Goal: Transaction & Acquisition: Purchase product/service

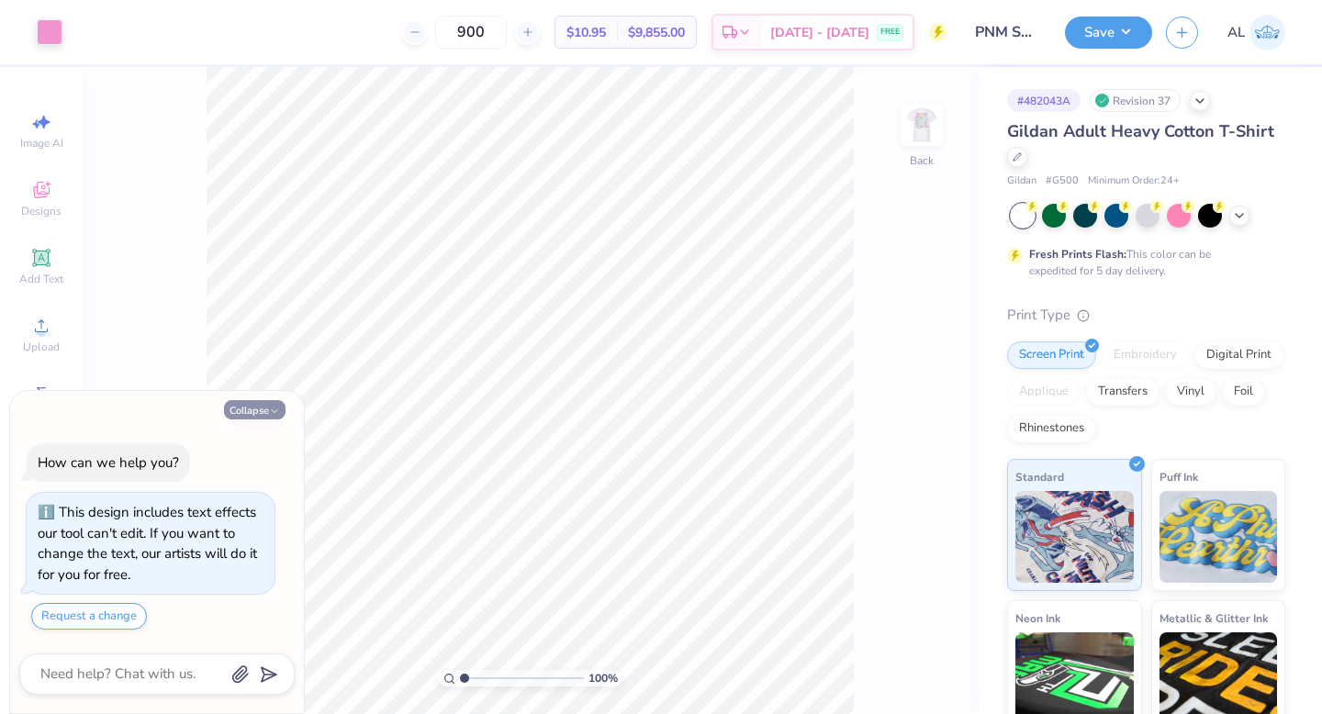
click at [255, 408] on button "Collapse" at bounding box center [255, 409] width 62 height 19
type textarea "x"
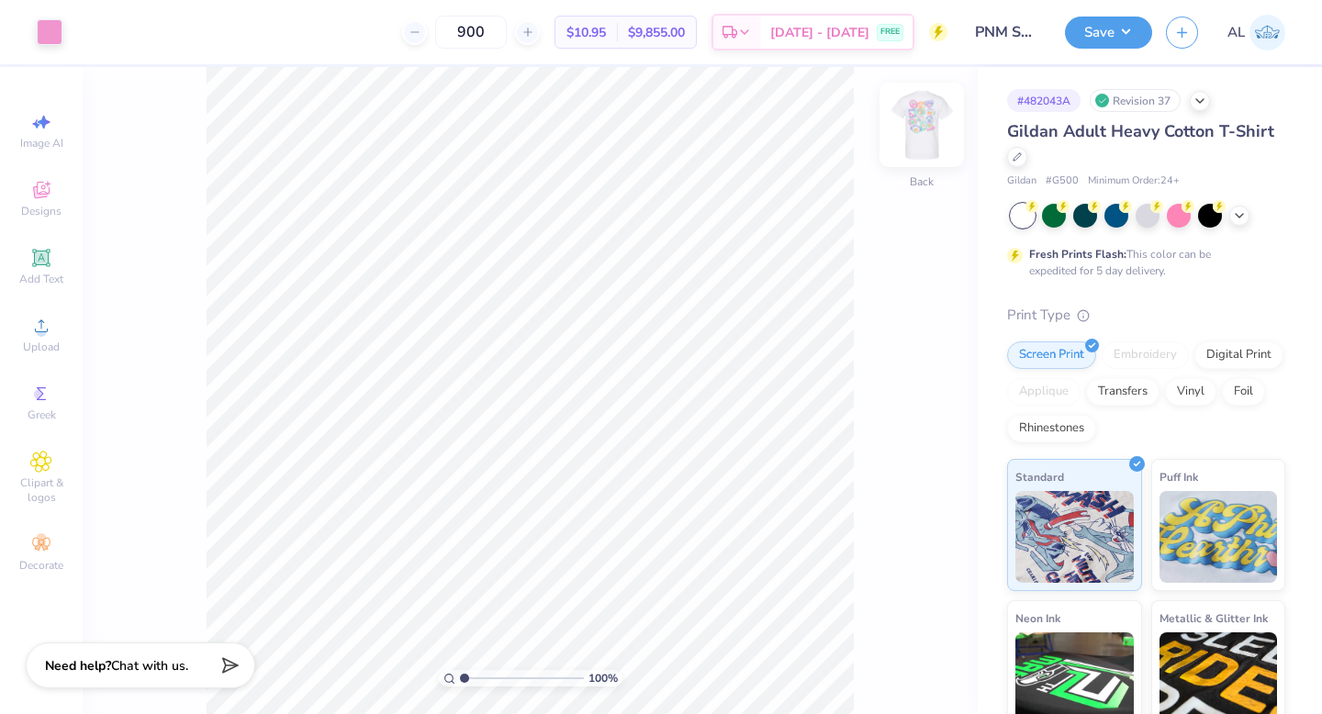
click at [929, 134] on img at bounding box center [921, 124] width 73 height 73
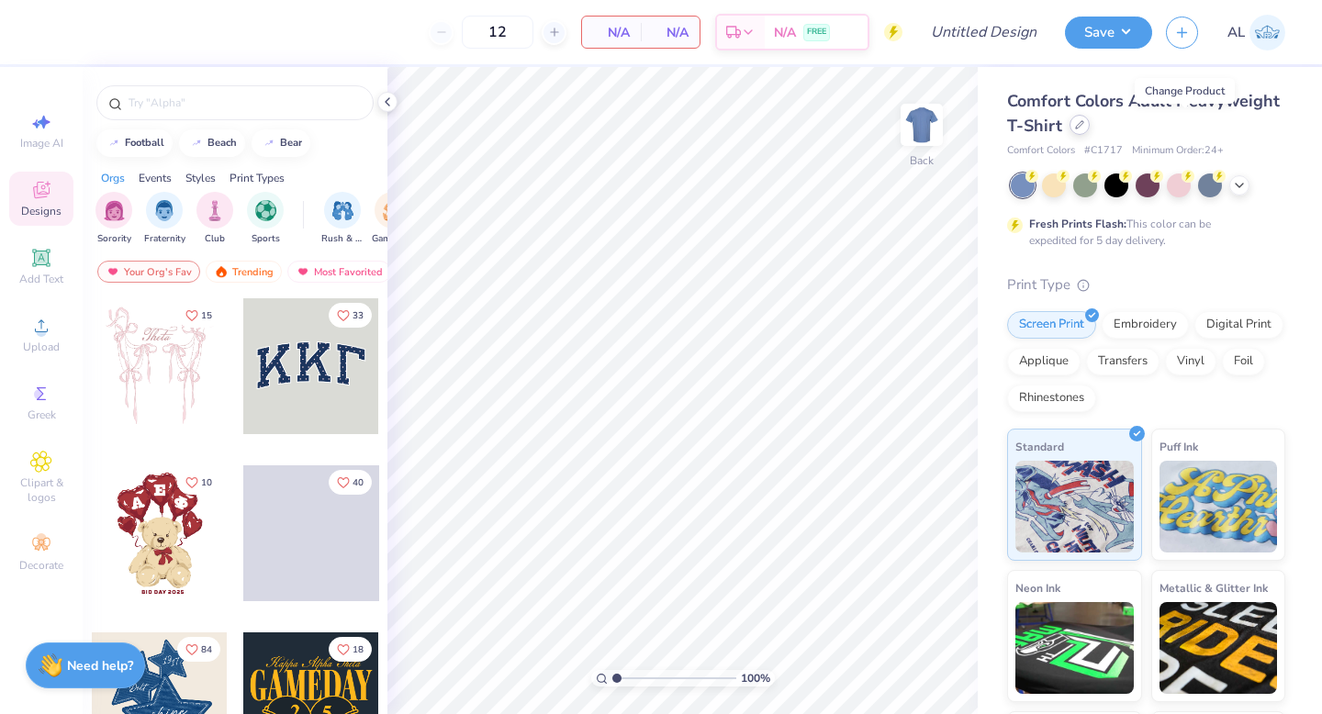
click at [1084, 127] on icon at bounding box center [1079, 124] width 9 height 9
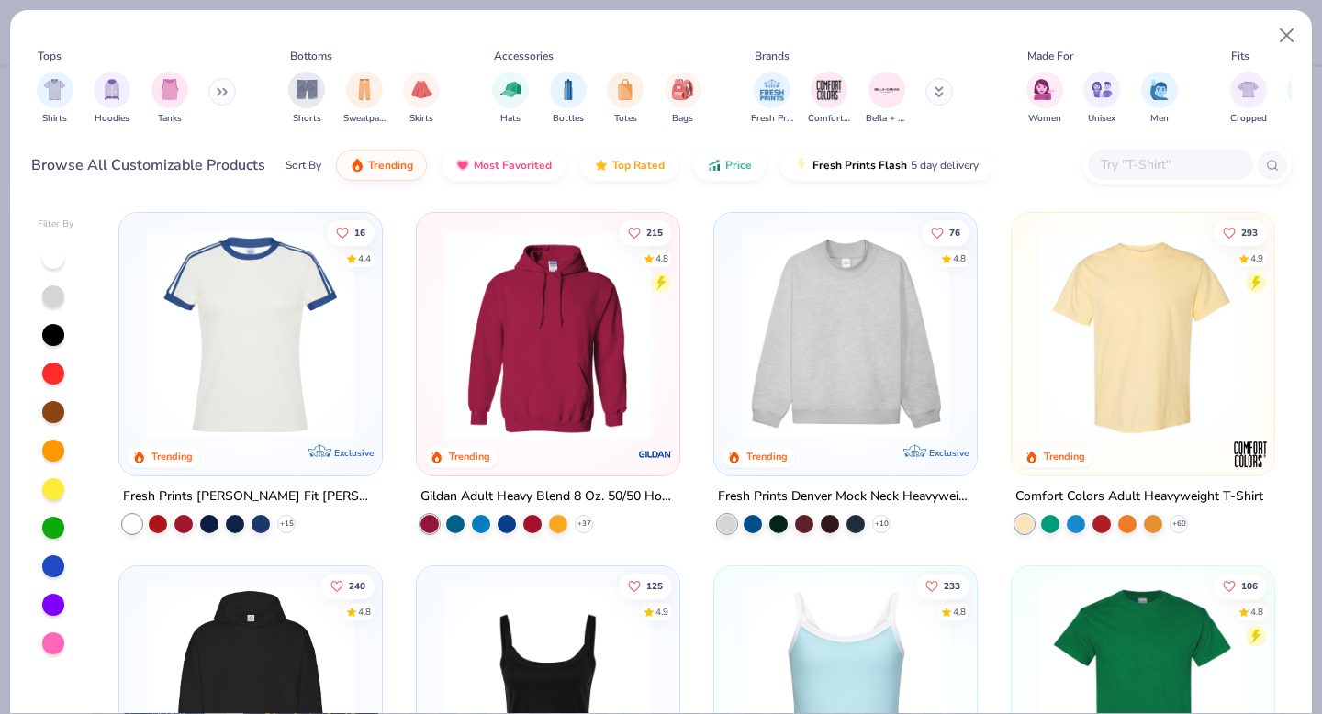
click at [1159, 163] on input "text" at bounding box center [1169, 164] width 141 height 21
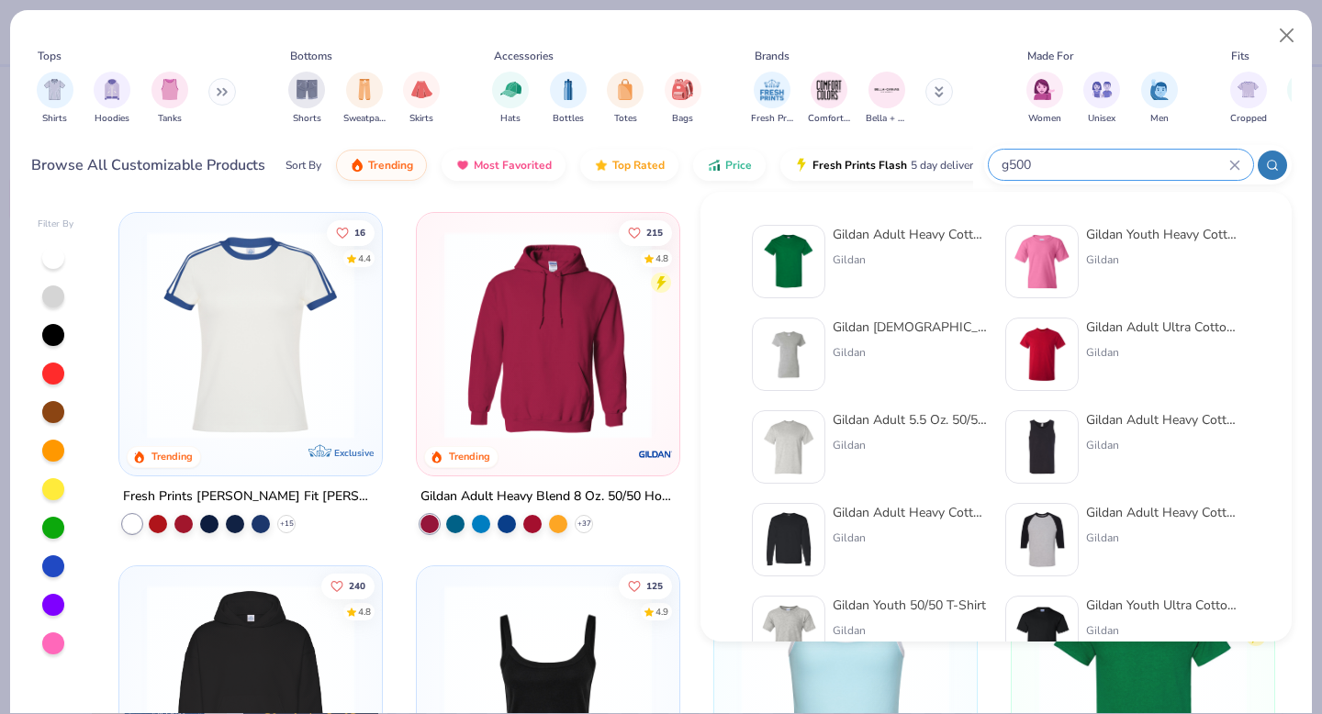
type input "g500"
click at [855, 262] on div "Gildan" at bounding box center [910, 260] width 154 height 17
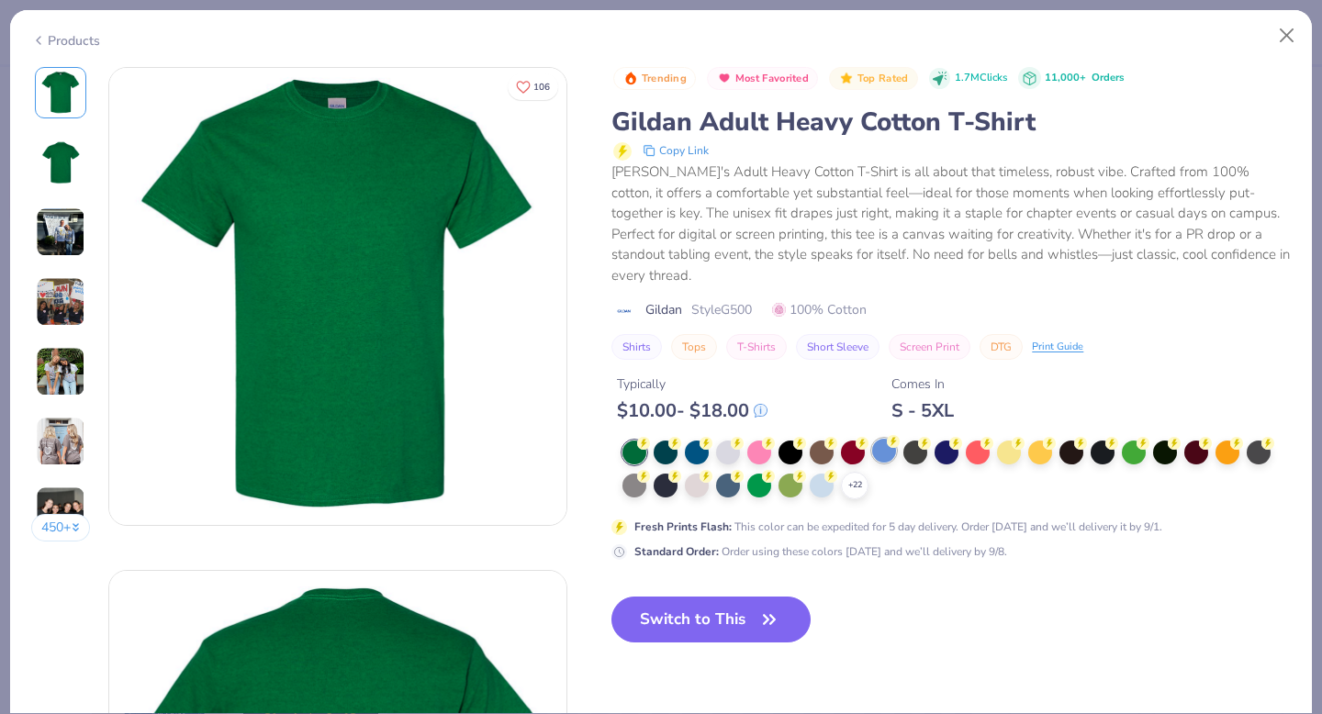
click at [0, 0] on icon at bounding box center [0, 0] width 0 height 0
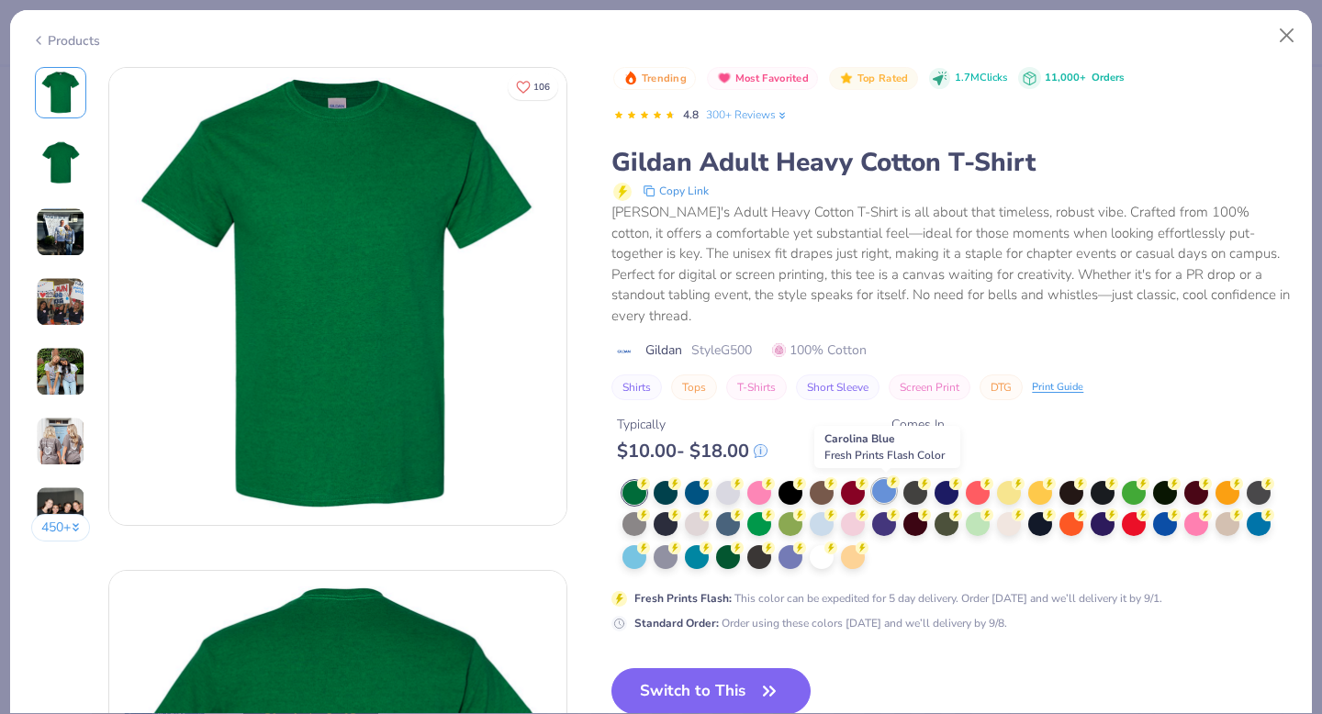
click at [884, 494] on div at bounding box center [884, 491] width 24 height 24
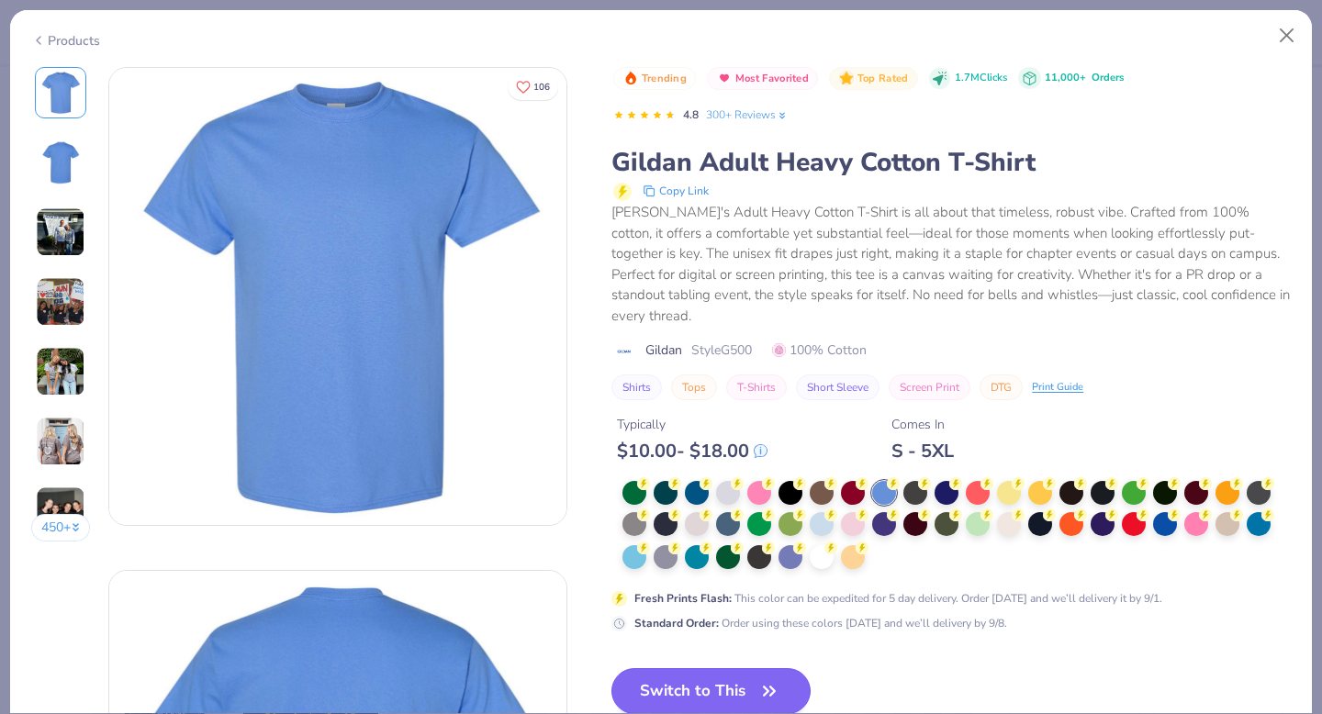
scroll to position [74, 0]
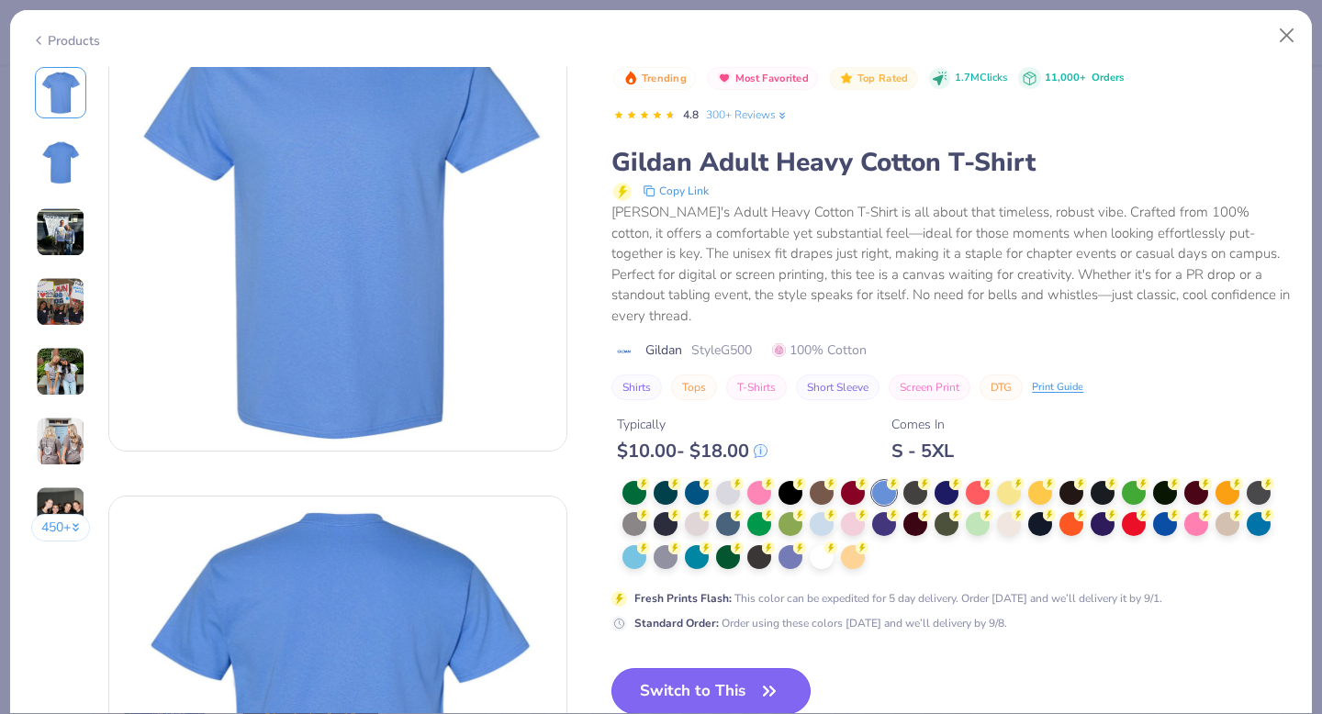
click at [667, 684] on button "Switch to This" at bounding box center [710, 691] width 199 height 46
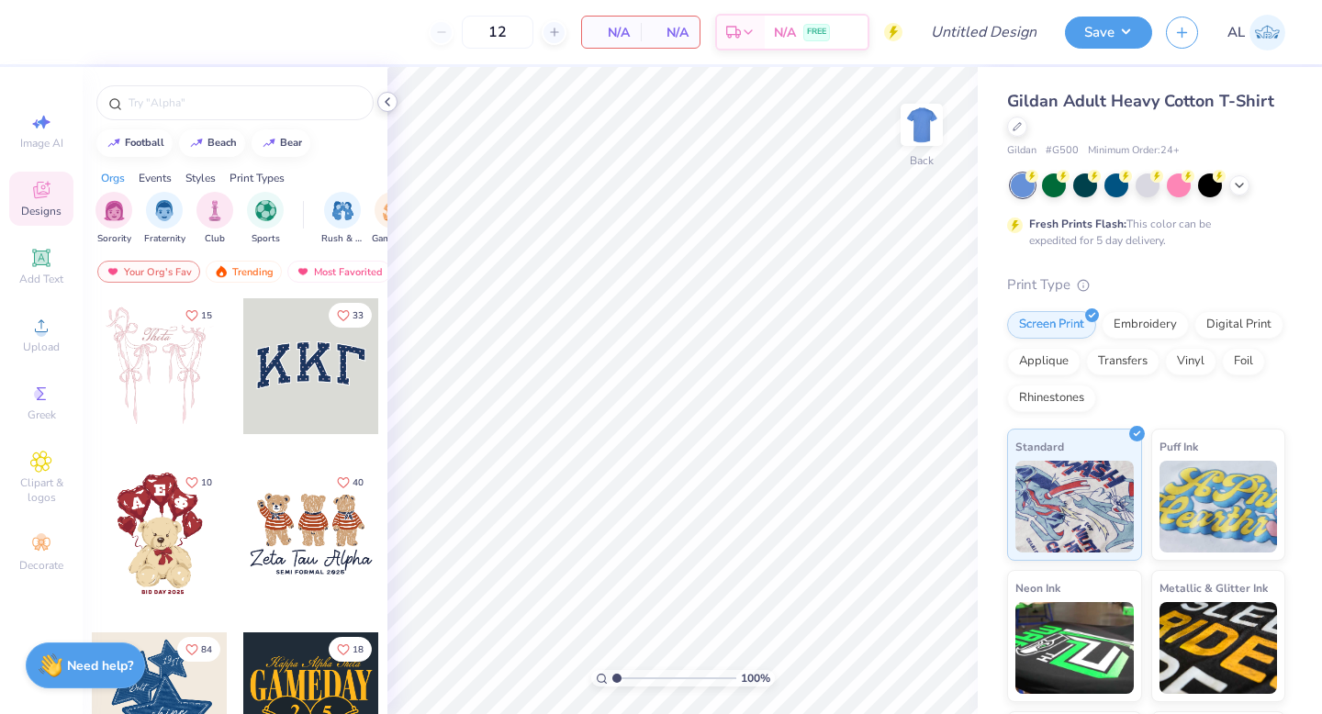
click at [391, 102] on icon at bounding box center [387, 102] width 15 height 15
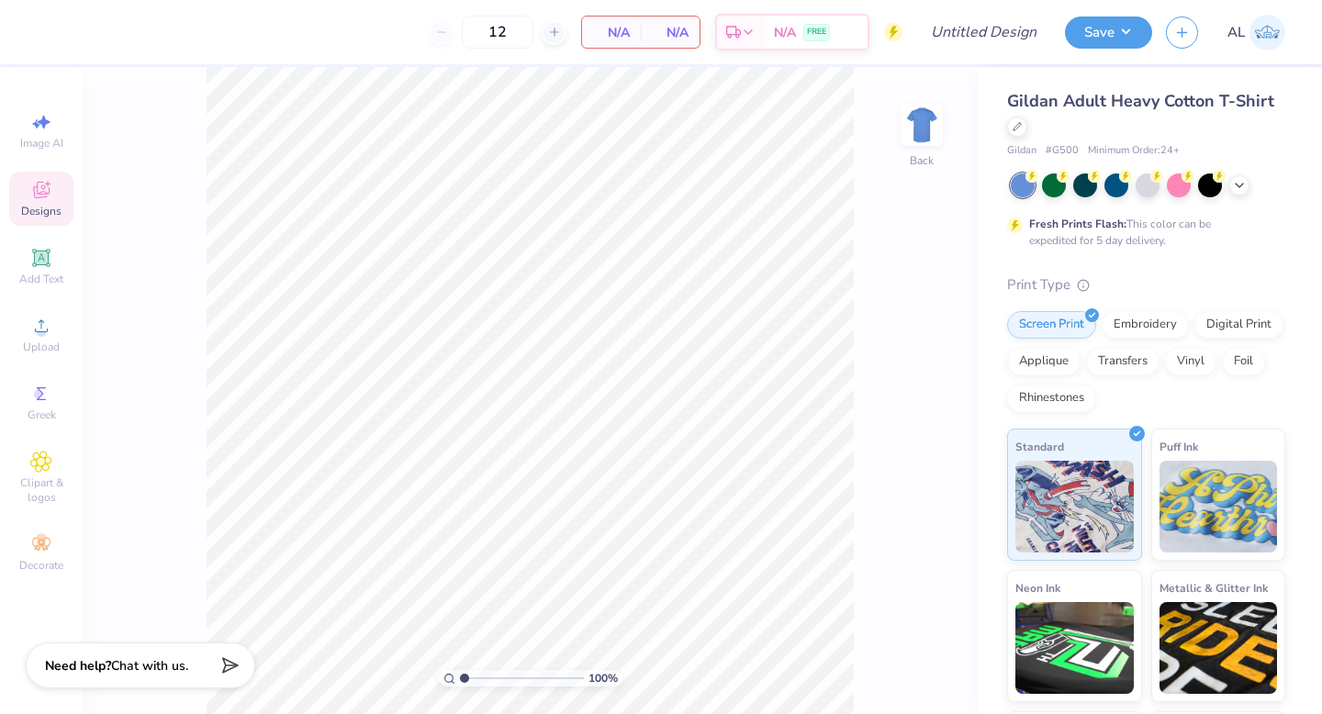
drag, startPoint x: 516, startPoint y: 36, endPoint x: 413, endPoint y: 30, distance: 103.0
click at [417, 31] on div "12 N/A Per Item N/A Total Est. Delivery N/A FREE" at bounding box center [476, 32] width 852 height 64
type input "70"
click at [37, 336] on div "Upload" at bounding box center [41, 335] width 64 height 54
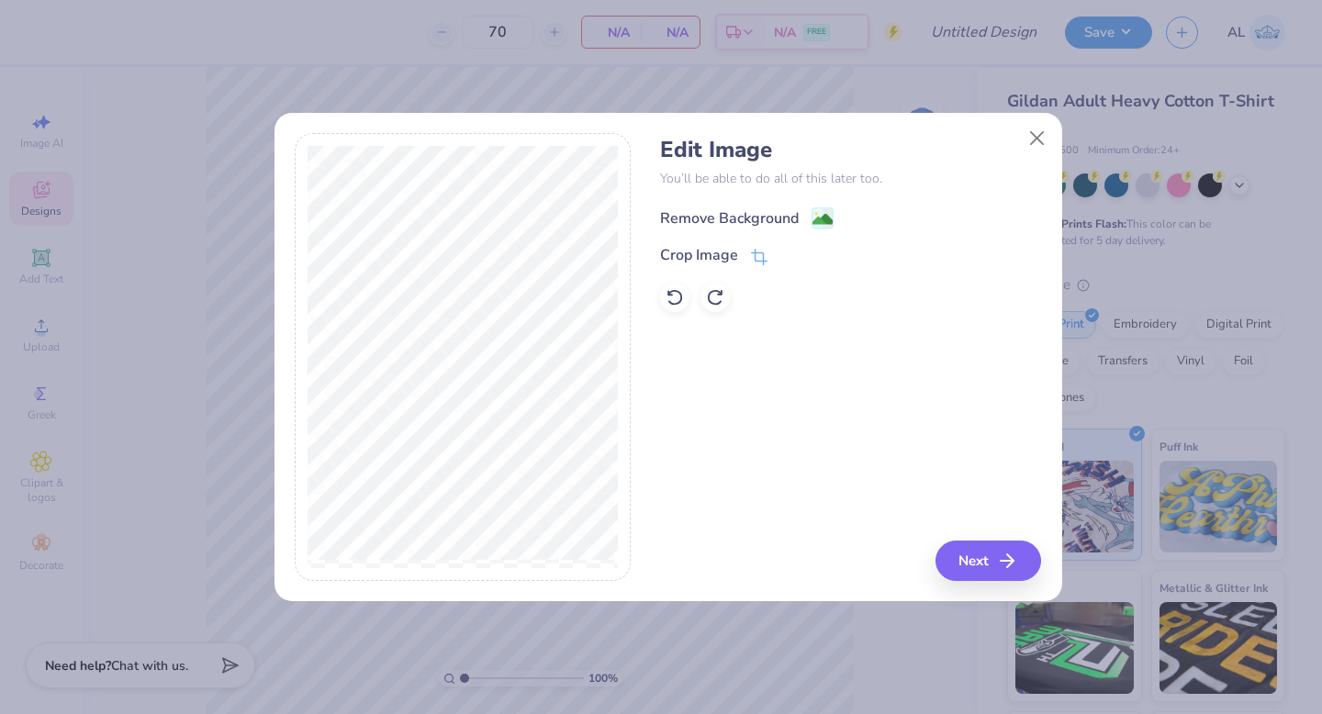
click at [714, 220] on div "Remove Background" at bounding box center [729, 218] width 139 height 22
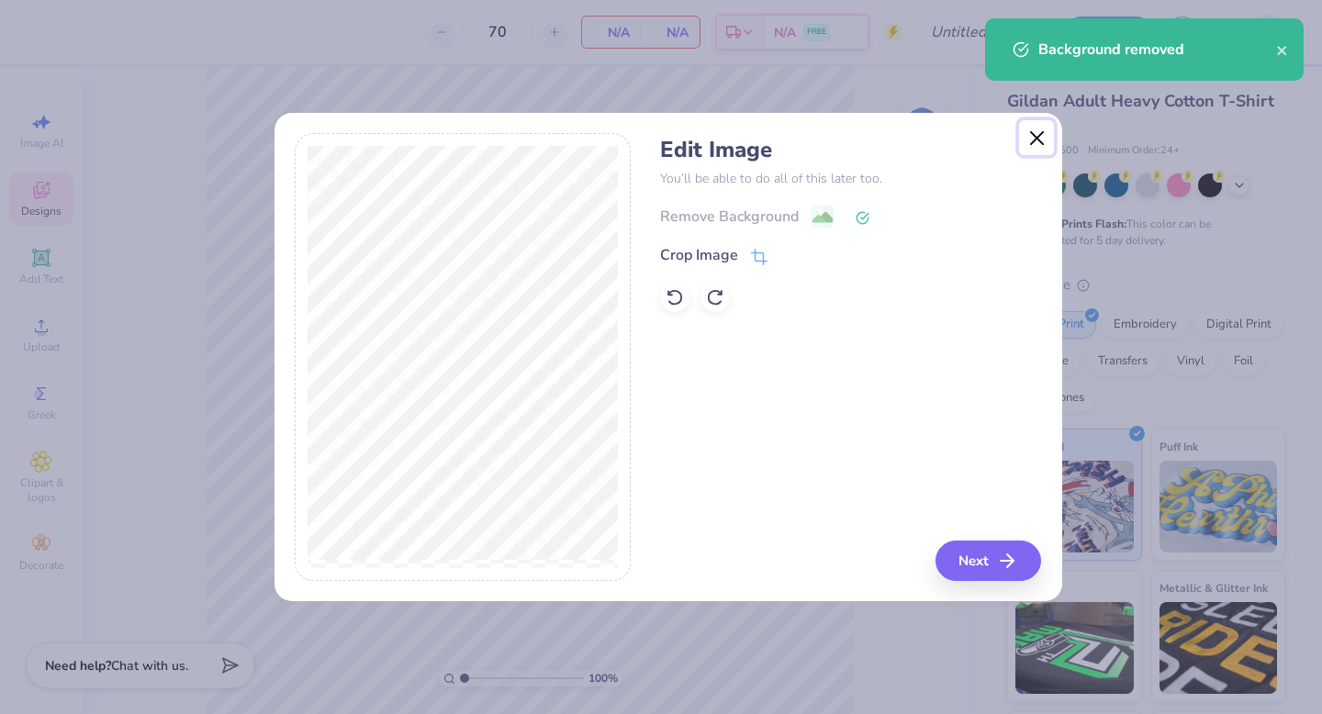
click at [1034, 134] on button "Close" at bounding box center [1036, 137] width 35 height 35
